Goal: Entertainment & Leisure: Consume media (video, audio)

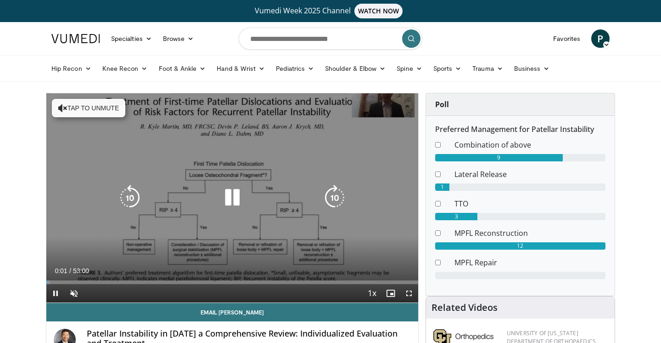
click at [232, 188] on icon "Video Player" at bounding box center [232, 198] width 26 height 26
click at [233, 195] on icon "Video Player" at bounding box center [232, 198] width 26 height 26
click at [230, 197] on icon "Video Player" at bounding box center [232, 198] width 26 height 26
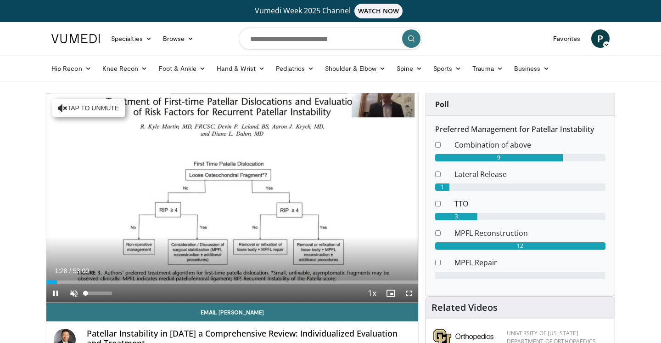
click at [75, 294] on span "Video Player" at bounding box center [74, 293] width 18 height 18
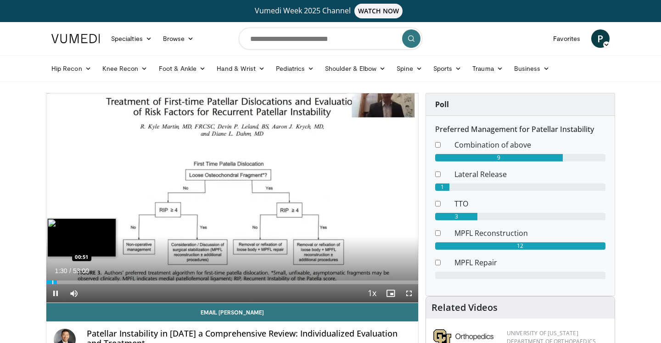
click at [53, 283] on div "Progress Bar" at bounding box center [52, 282] width 1 height 4
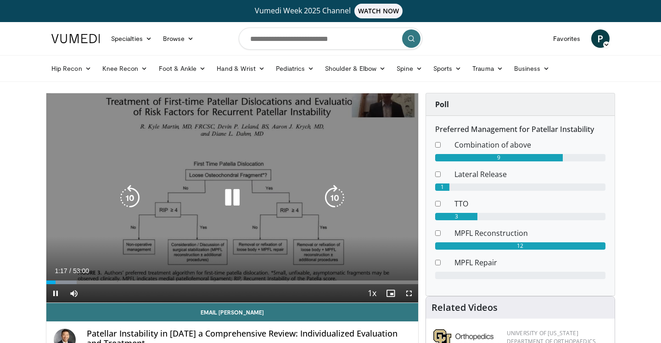
click at [231, 197] on icon "Video Player" at bounding box center [232, 198] width 26 height 26
click at [168, 168] on div "10 seconds Tap to unmute" at bounding box center [232, 197] width 372 height 209
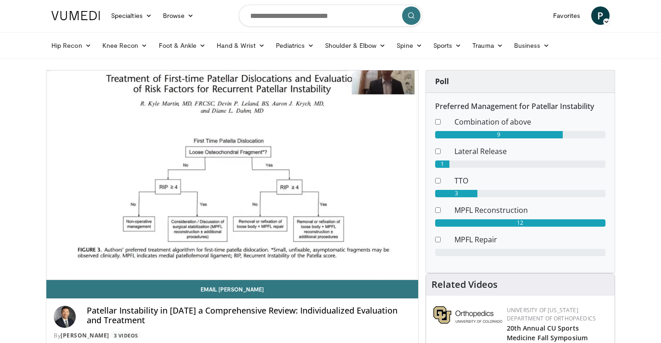
scroll to position [23, 0]
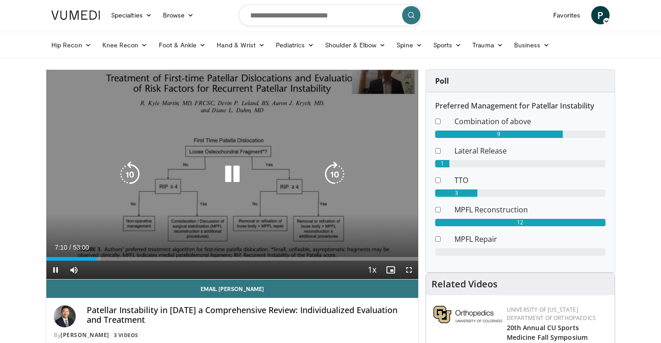
click at [229, 176] on icon "Video Player" at bounding box center [232, 174] width 26 height 26
click at [130, 173] on icon "Video Player" at bounding box center [130, 174] width 26 height 26
click at [130, 174] on icon "Video Player" at bounding box center [130, 174] width 26 height 26
click at [231, 167] on icon "Video Player" at bounding box center [232, 174] width 26 height 26
click at [229, 172] on icon "Video Player" at bounding box center [232, 174] width 26 height 26
